Goal: Task Accomplishment & Management: Use online tool/utility

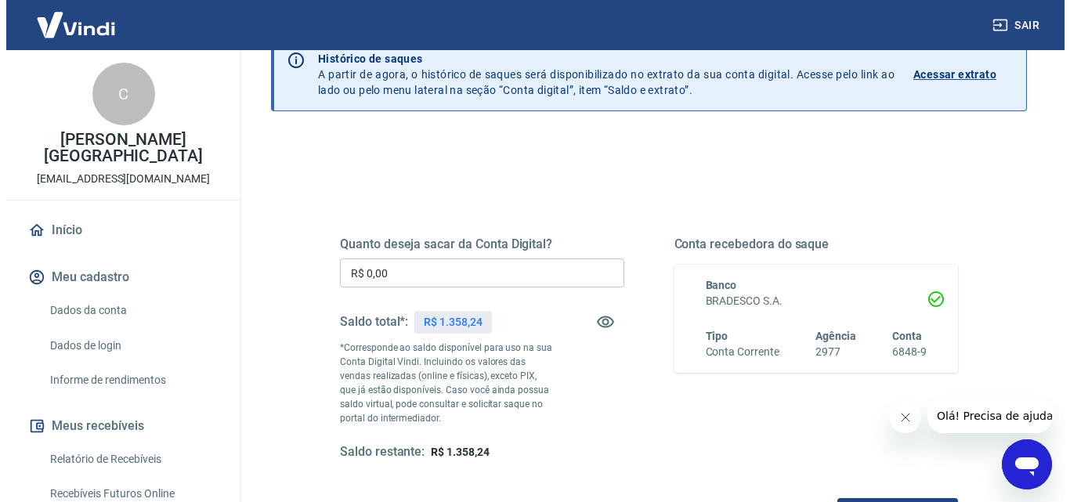
scroll to position [157, 0]
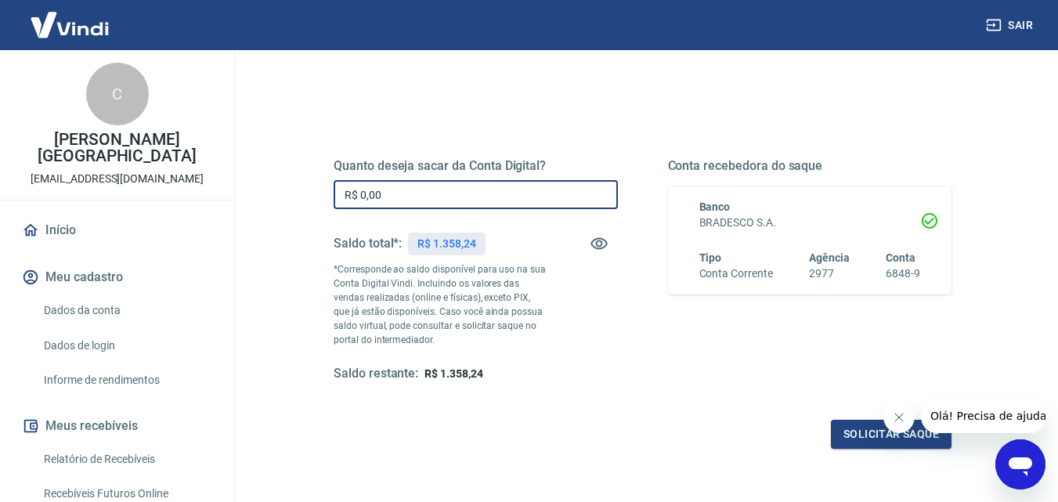
click at [386, 196] on input "R$ 0,00" at bounding box center [476, 194] width 284 height 29
type input "R$ 1.300,00"
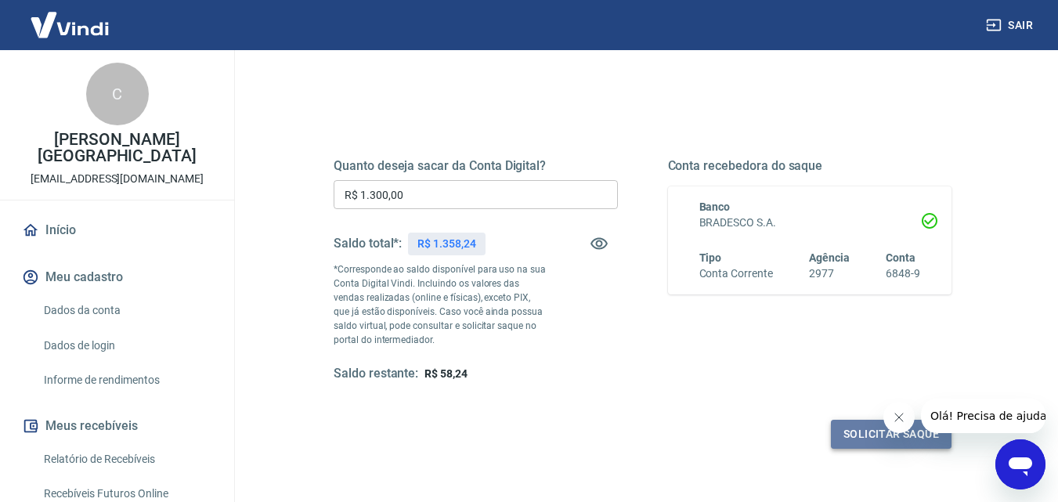
click at [854, 433] on button "Solicitar saque" at bounding box center [891, 434] width 121 height 29
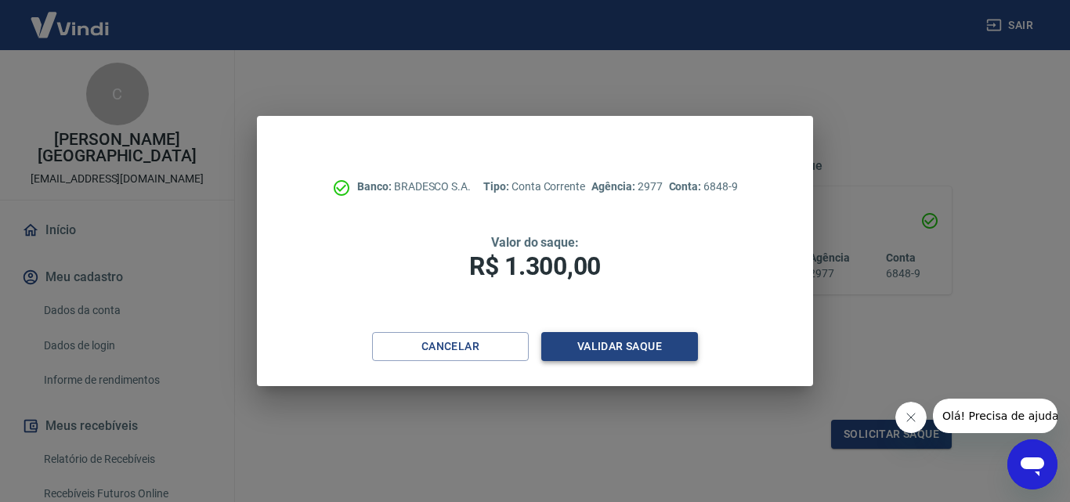
click at [630, 348] on button "Validar saque" at bounding box center [619, 346] width 157 height 29
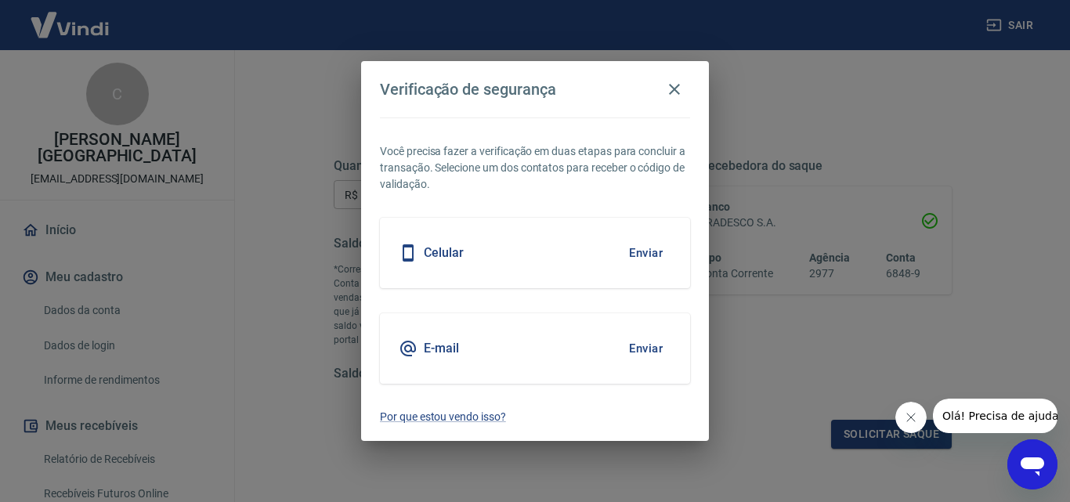
click at [461, 361] on div "E-mail Enviar" at bounding box center [535, 348] width 310 height 70
click at [637, 345] on button "Enviar" at bounding box center [645, 348] width 51 height 33
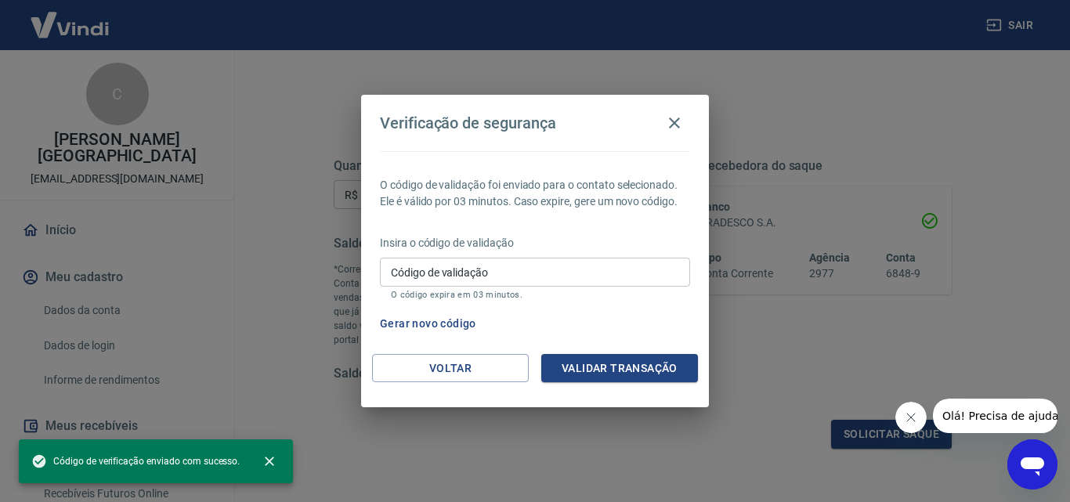
click at [499, 265] on input "Código de validação" at bounding box center [535, 272] width 310 height 29
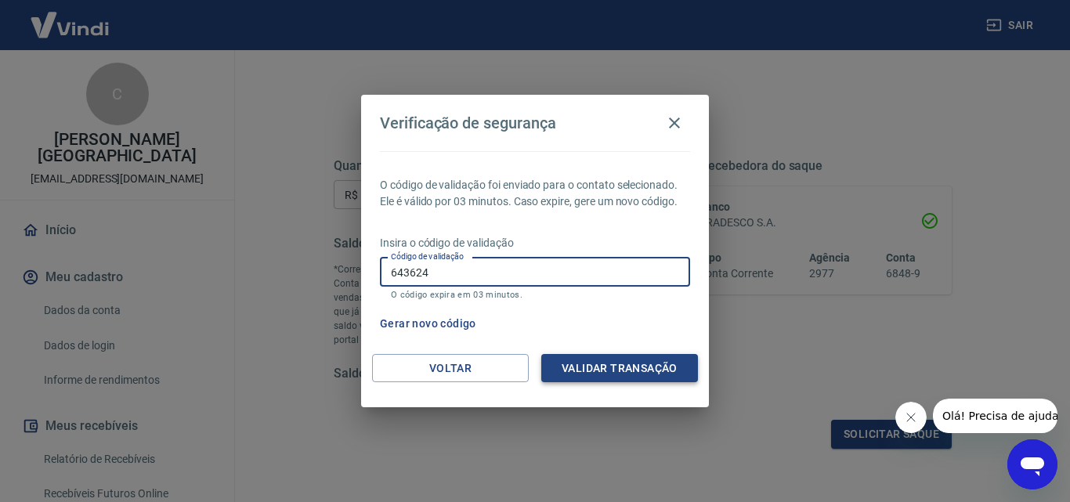
type input "643624"
click at [599, 360] on button "Validar transação" at bounding box center [619, 368] width 157 height 29
